Goal: Book appointment/travel/reservation

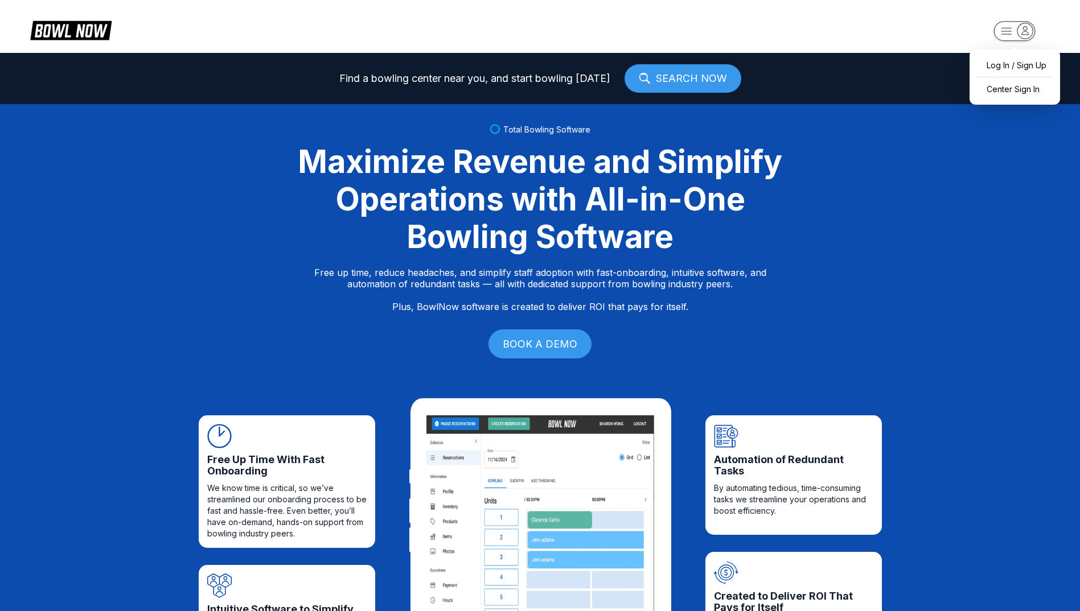
click at [1019, 33] on icon "button" at bounding box center [1024, 30] width 15 height 15
click at [1011, 93] on div "Center Sign In" at bounding box center [1014, 89] width 79 height 20
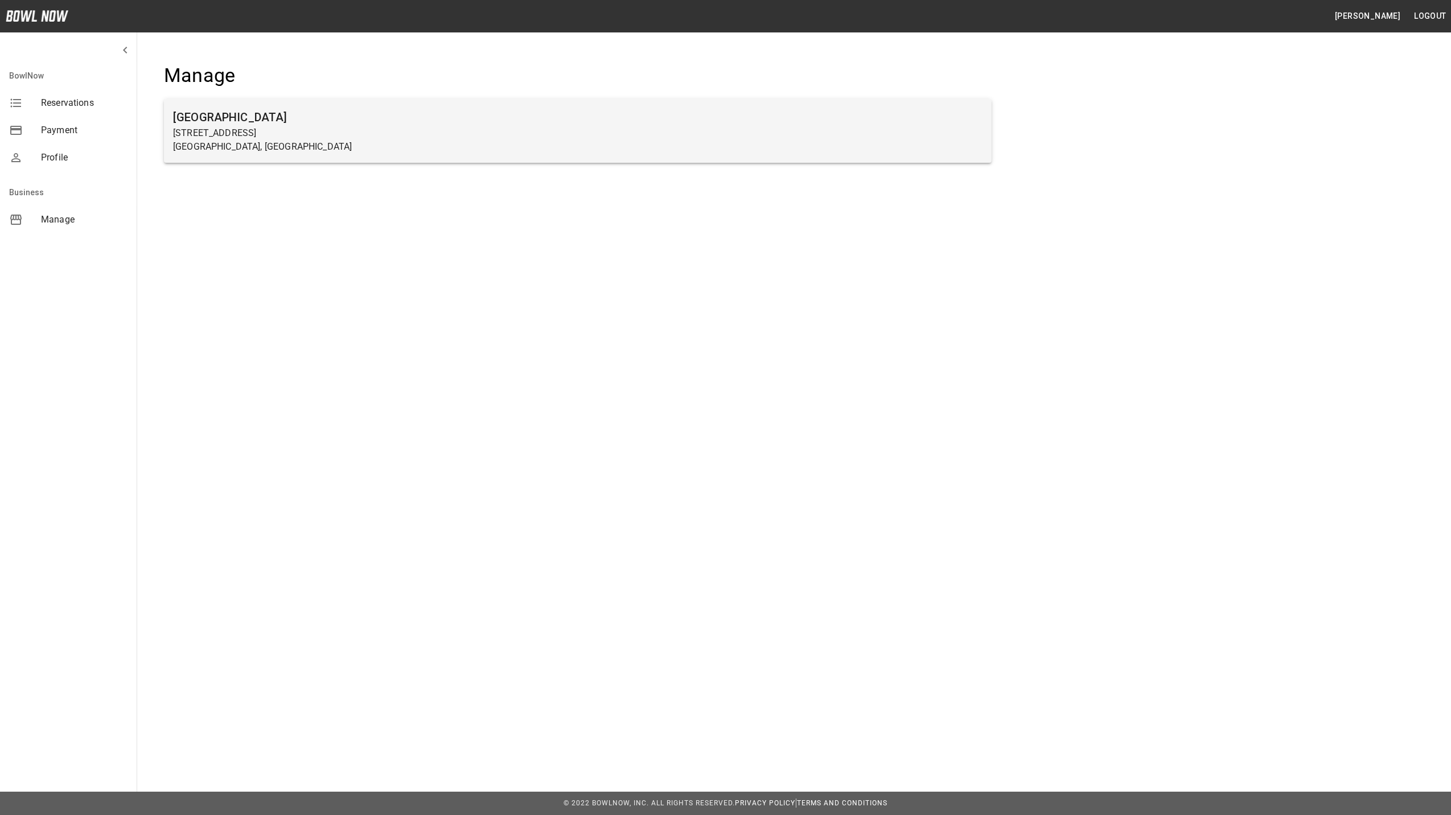
click at [290, 147] on p "[GEOGRAPHIC_DATA], [GEOGRAPHIC_DATA]" at bounding box center [578, 147] width 810 height 14
